Goal: Navigation & Orientation: Find specific page/section

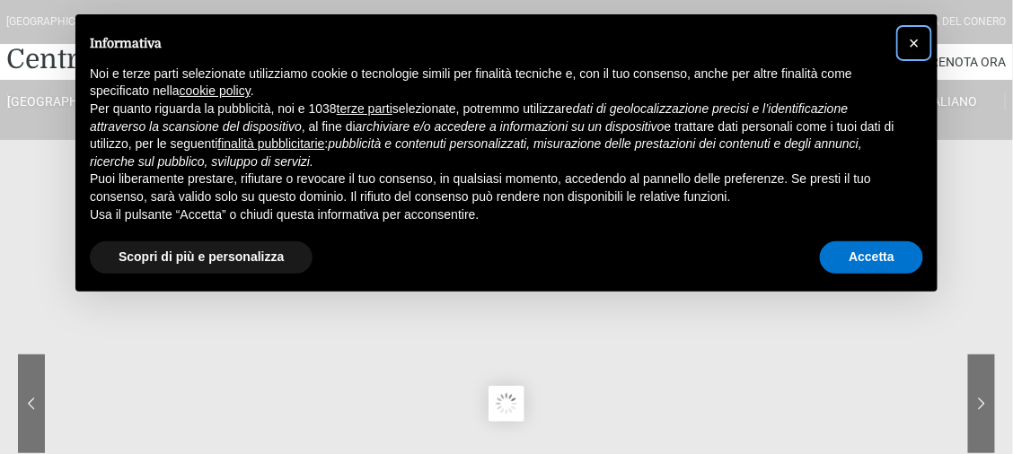
click at [912, 42] on span "×" at bounding box center [914, 43] width 11 height 20
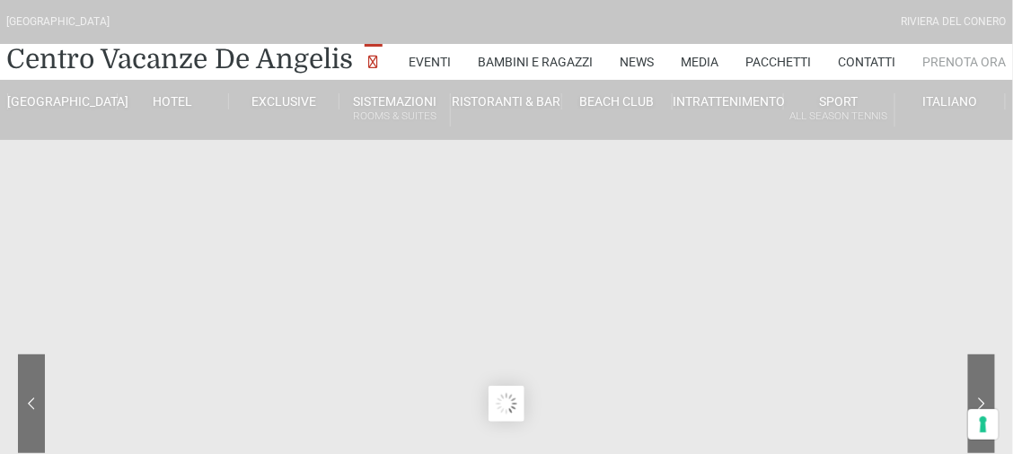
click at [945, 61] on link "Prenota Ora" at bounding box center [965, 62] width 84 height 36
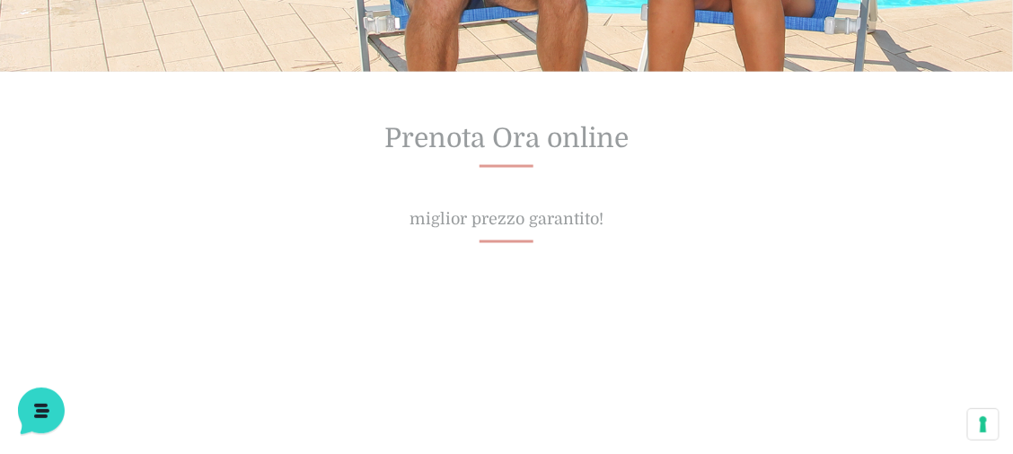
scroll to position [668, 0]
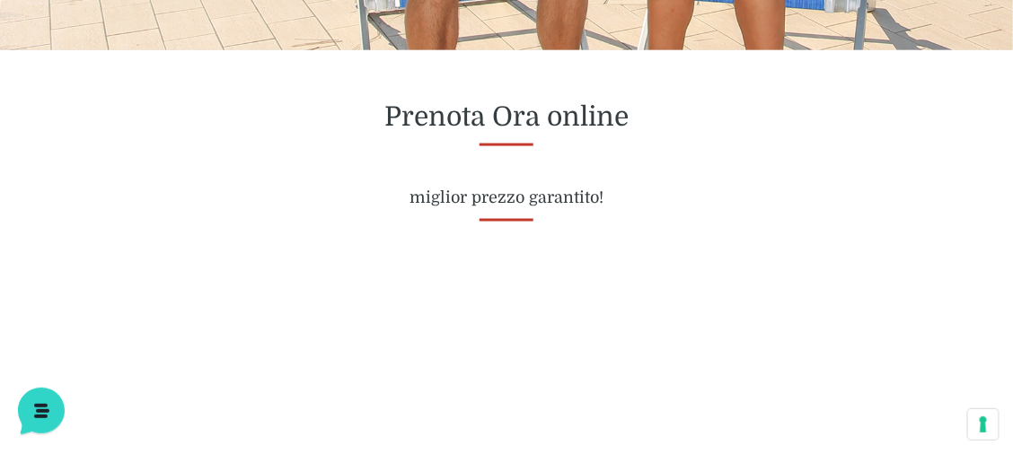
drag, startPoint x: 0, startPoint y: 0, endPoint x: 1022, endPoint y: 176, distance: 1036.9
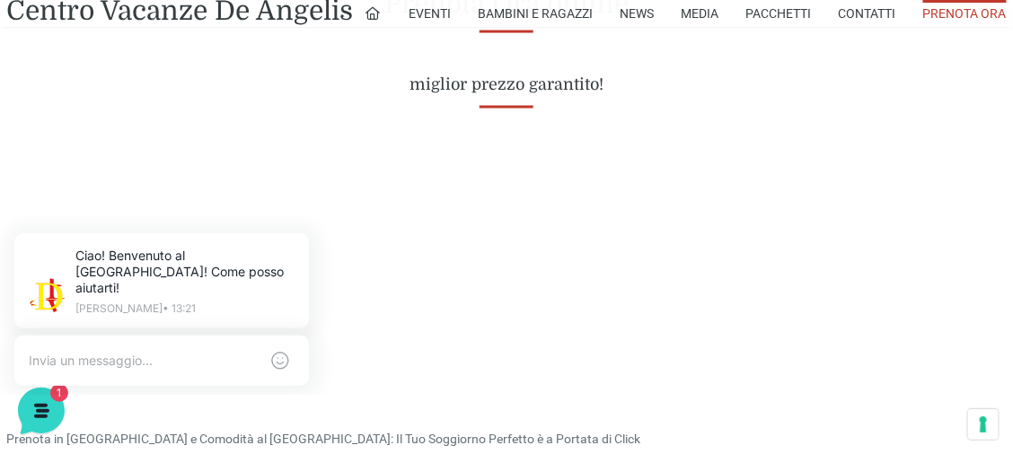
scroll to position [784, 0]
click at [268, 219] on div "Ciao! Benvenuto al Centro Vacanze Resort! Come posso aiutarti! Jerry • 13:21" at bounding box center [161, 282] width 345 height 142
click at [303, 231] on icon at bounding box center [305, 236] width 14 height 14
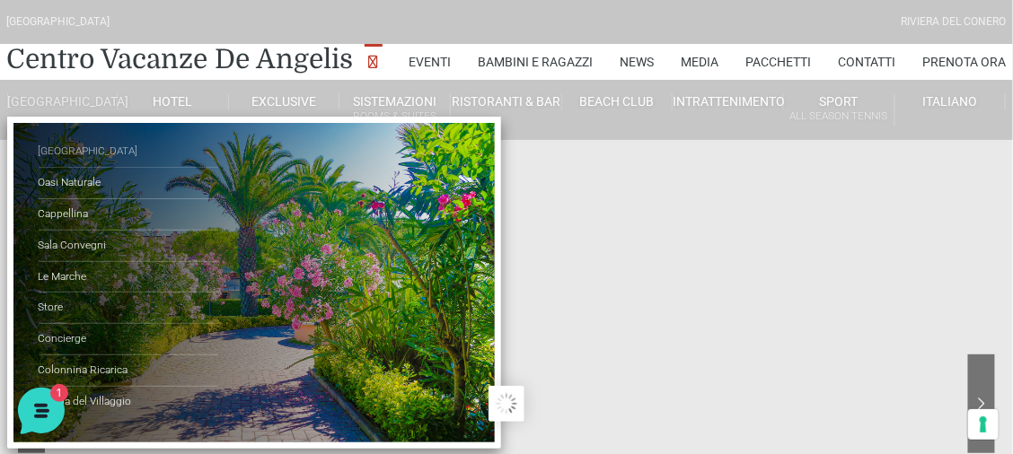
click at [65, 161] on link "[GEOGRAPHIC_DATA]" at bounding box center [129, 151] width 180 height 31
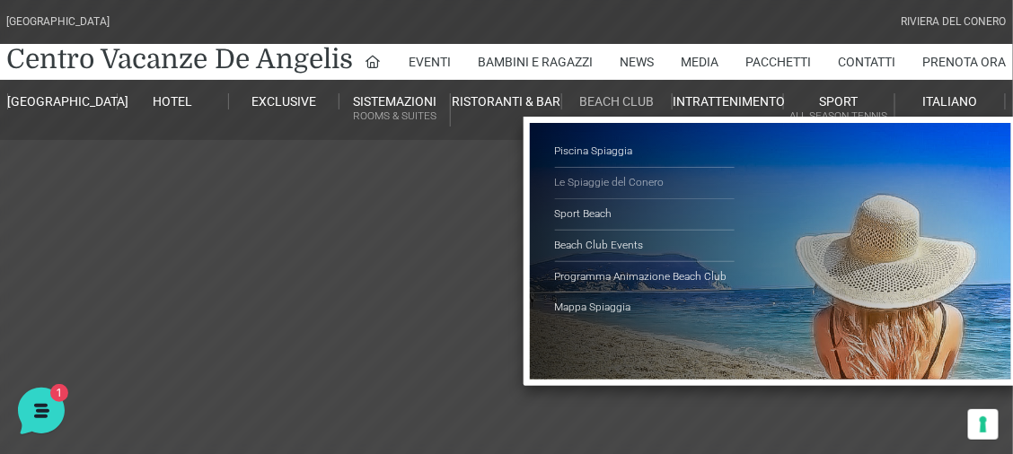
click at [606, 189] on link "Le Spiaggie del Conero" at bounding box center [645, 183] width 180 height 31
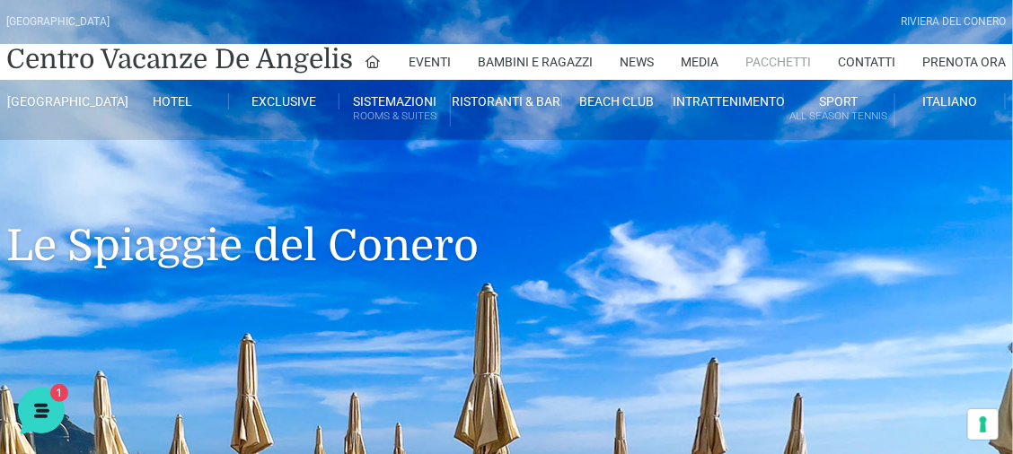
click at [800, 60] on link "Pacchetti" at bounding box center [779, 62] width 66 height 36
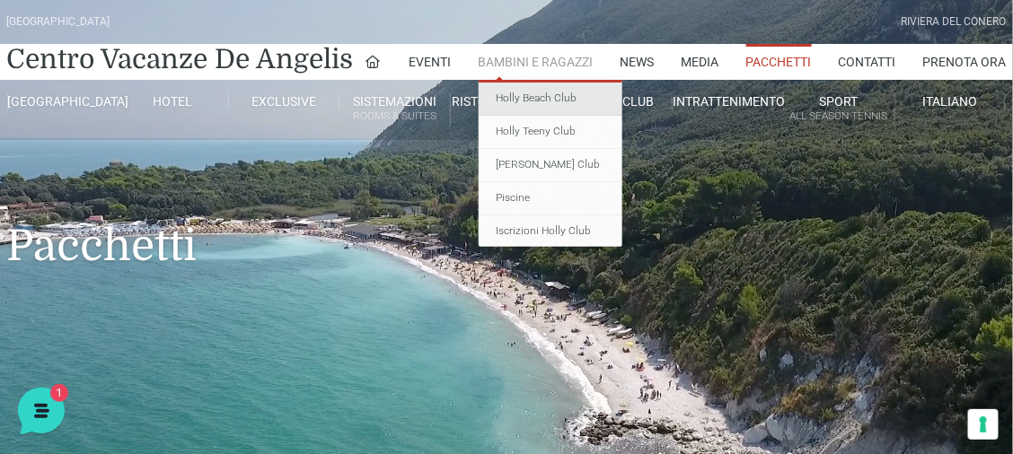
click at [574, 104] on link "Holly Beach Club" at bounding box center [551, 99] width 144 height 33
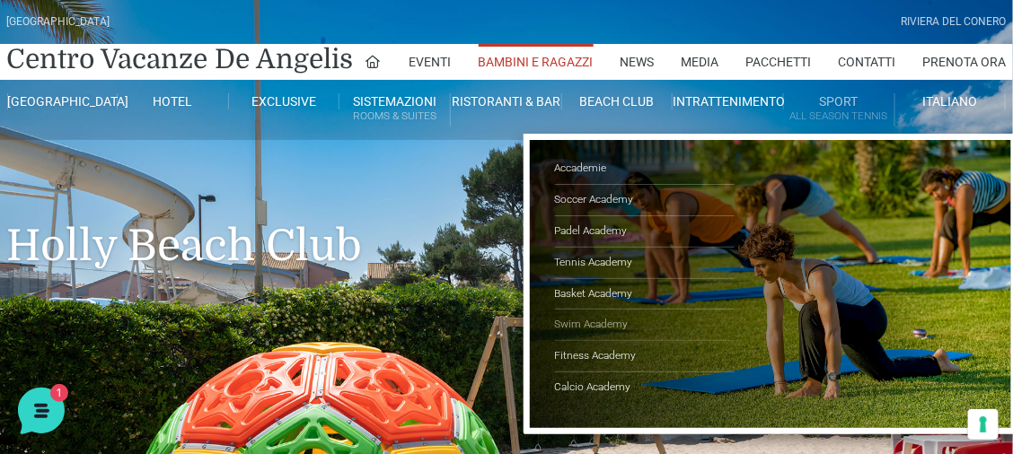
click at [606, 327] on link "Swim Academy" at bounding box center [645, 325] width 180 height 31
